Goal: Transaction & Acquisition: Purchase product/service

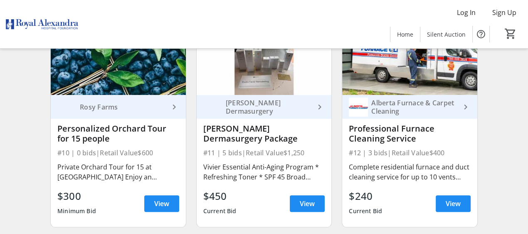
scroll to position [768, 0]
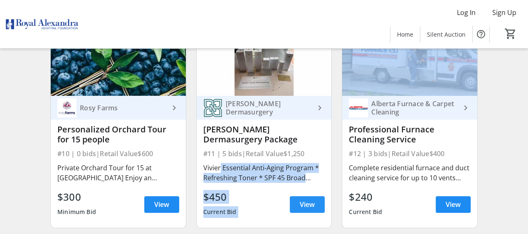
drag, startPoint x: 217, startPoint y: 174, endPoint x: 311, endPoint y: 206, distance: 99.3
click at [311, 206] on div "[PERSON_NAME] Dermasurgery keyboard_arrow_right [PERSON_NAME] Dermasurgery Pack…" at bounding box center [264, 162] width 135 height 132
click at [309, 205] on span "View" at bounding box center [307, 204] width 15 height 10
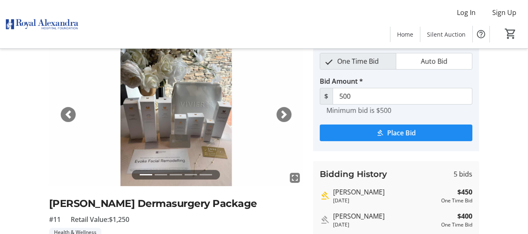
scroll to position [34, 0]
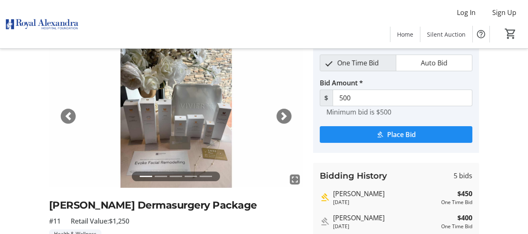
click at [286, 116] on span "button" at bounding box center [284, 116] width 8 height 8
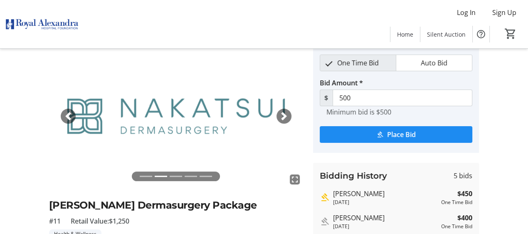
click at [286, 116] on span "button" at bounding box center [284, 116] width 8 height 8
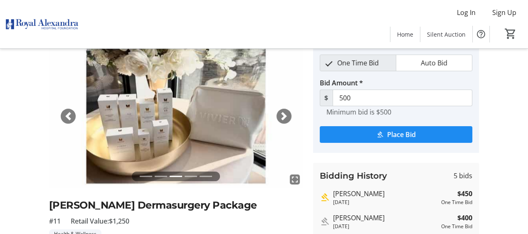
click at [286, 116] on span "button" at bounding box center [284, 116] width 8 height 8
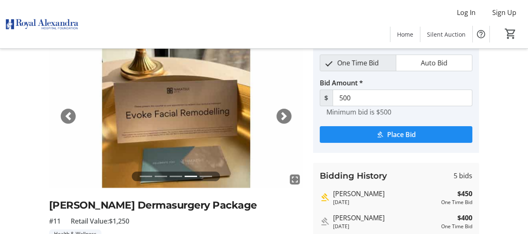
click at [286, 116] on span "button" at bounding box center [284, 116] width 8 height 8
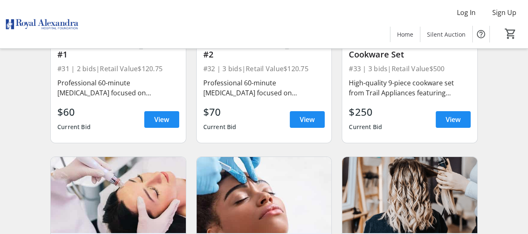
scroll to position [2408, 0]
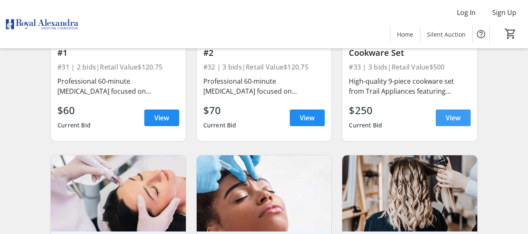
click at [453, 121] on span "View" at bounding box center [453, 118] width 15 height 10
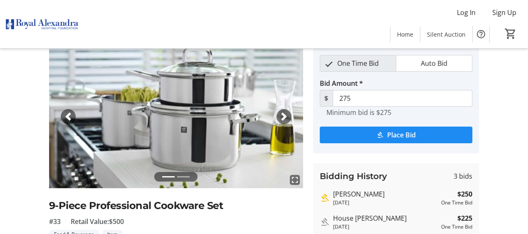
scroll to position [20, 0]
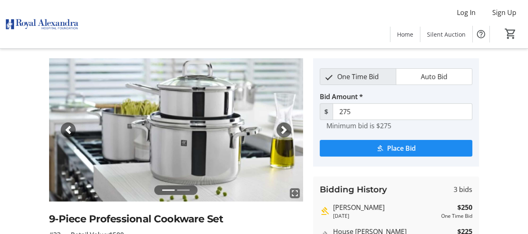
click at [284, 129] on span "button" at bounding box center [284, 130] width 8 height 8
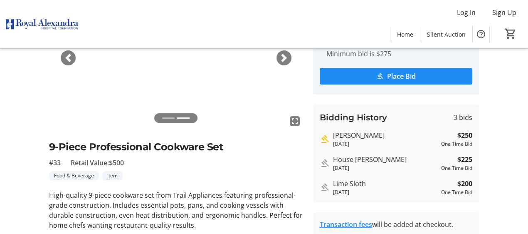
scroll to position [93, 0]
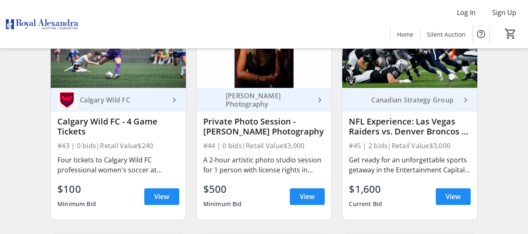
scroll to position [3216, 0]
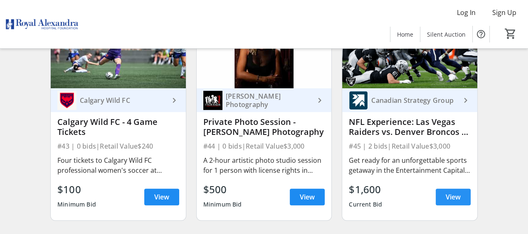
click at [456, 197] on span "View" at bounding box center [453, 197] width 15 height 10
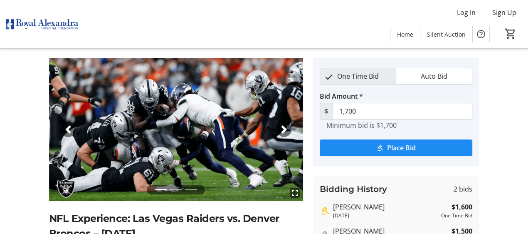
scroll to position [21, 0]
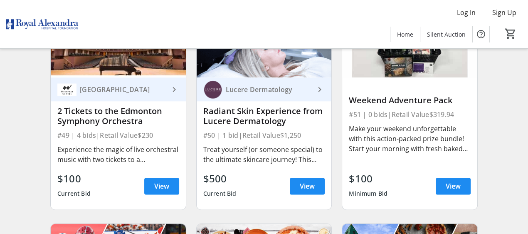
scroll to position [3672, 0]
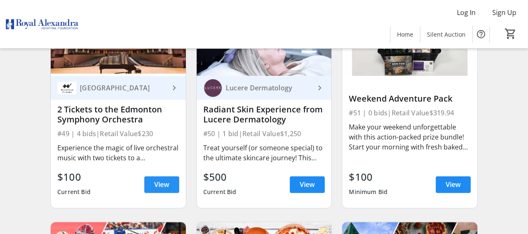
click at [161, 188] on span "View" at bounding box center [161, 184] width 15 height 10
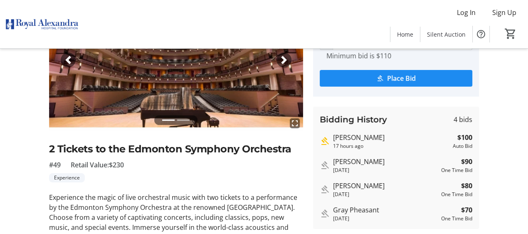
scroll to position [89, 0]
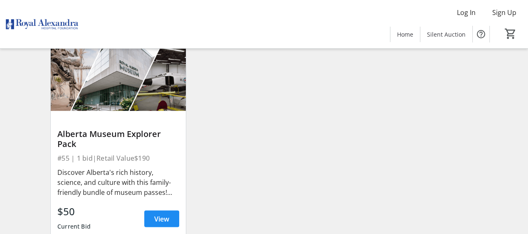
scroll to position [4071, 0]
